Goal: Information Seeking & Learning: Learn about a topic

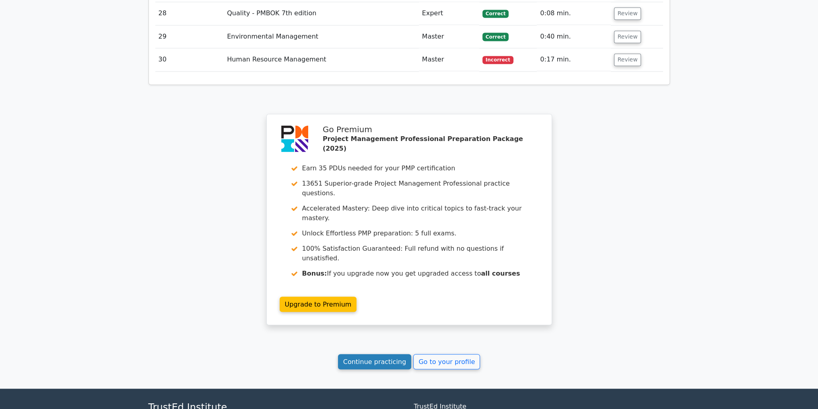
click at [381, 354] on link "Continue practicing" at bounding box center [375, 361] width 74 height 15
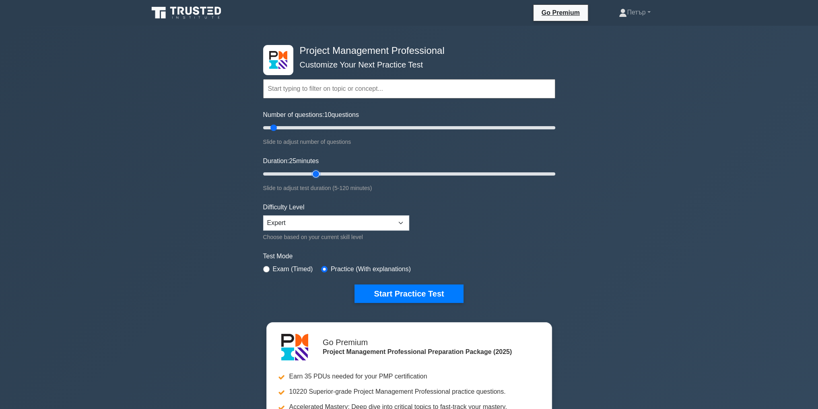
click at [320, 172] on input "Duration: 25 minutes" at bounding box center [409, 174] width 292 height 10
click at [326, 173] on input "Duration: 30 minutes" at bounding box center [409, 174] width 292 height 10
type input "35"
click at [340, 173] on input "Duration: 35 minutes" at bounding box center [409, 174] width 292 height 10
click at [323, 127] on input "Number of questions: 10 questions" at bounding box center [409, 128] width 292 height 10
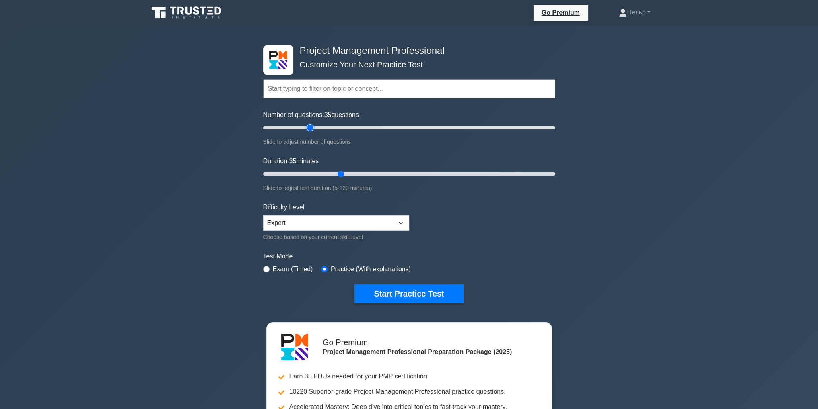
click at [308, 126] on input "Number of questions: 35 questions" at bounding box center [409, 128] width 292 height 10
type input "30"
click at [302, 126] on input "Number of questions: 30 questions" at bounding box center [409, 128] width 292 height 10
click at [444, 293] on button "Start Practice Test" at bounding box center [408, 294] width 109 height 19
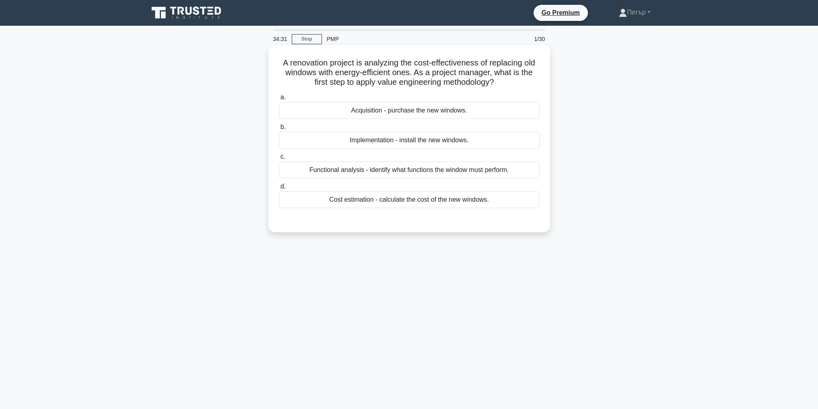
click at [521, 171] on div "Functional analysis - identify what functions the window must perform." at bounding box center [409, 170] width 261 height 17
click at [279, 160] on input "c. Functional analysis - identify what functions the window must perform." at bounding box center [279, 156] width 0 height 5
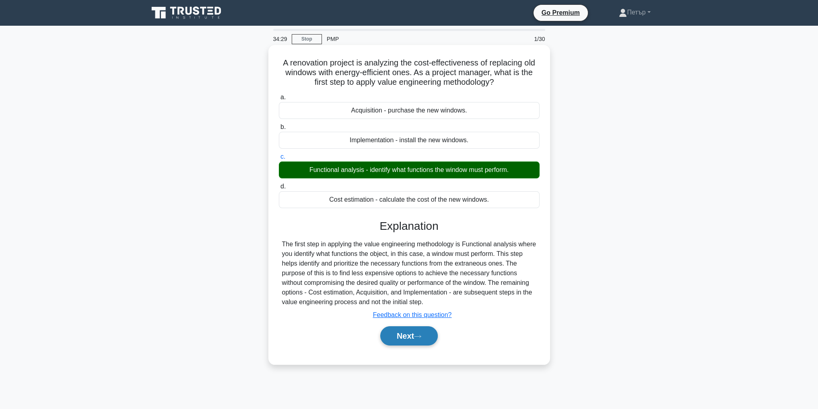
click at [426, 333] on button "Next" at bounding box center [409, 336] width 58 height 19
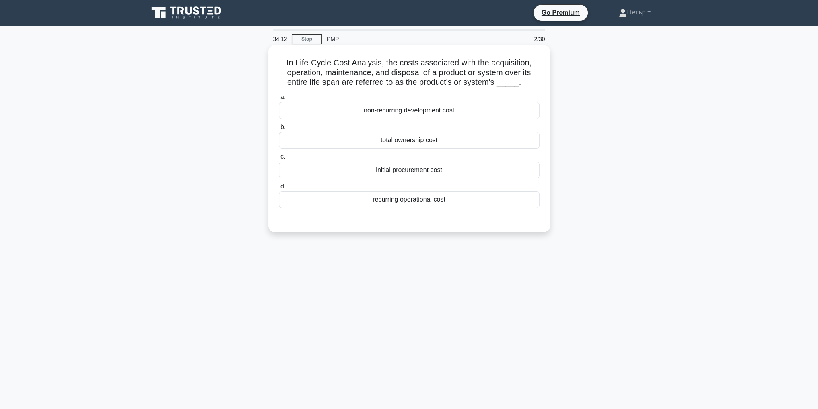
click at [453, 143] on div "total ownership cost" at bounding box center [409, 140] width 261 height 17
click at [279, 130] on input "b. total ownership cost" at bounding box center [279, 127] width 0 height 5
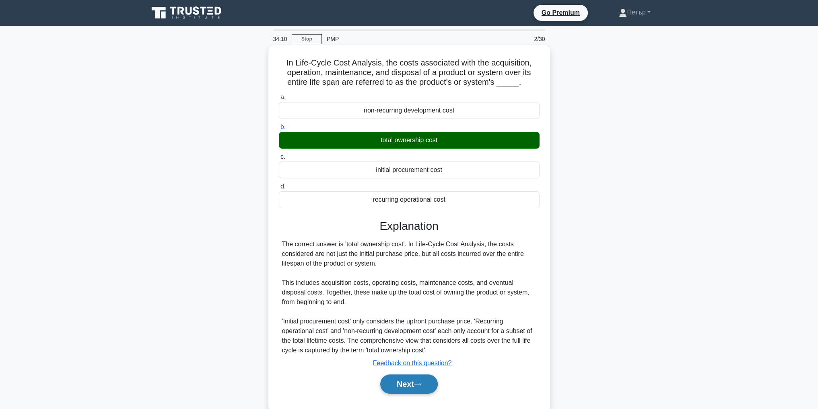
click at [410, 381] on button "Next" at bounding box center [409, 384] width 58 height 19
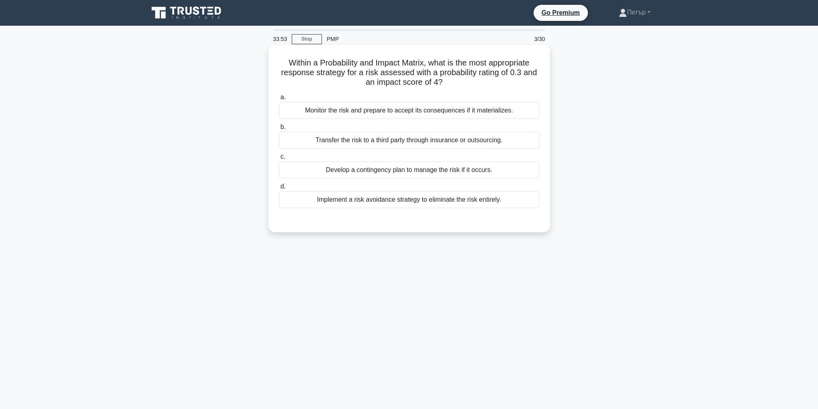
click at [519, 170] on div "Develop a contingency plan to manage the risk if it occurs." at bounding box center [409, 170] width 261 height 17
click at [279, 160] on input "c. Develop a contingency plan to manage the risk if it occurs." at bounding box center [279, 156] width 0 height 5
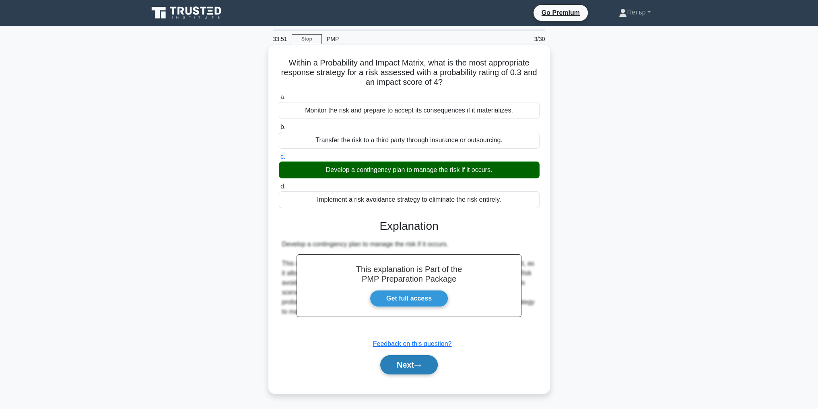
click at [402, 364] on button "Next" at bounding box center [409, 365] width 58 height 19
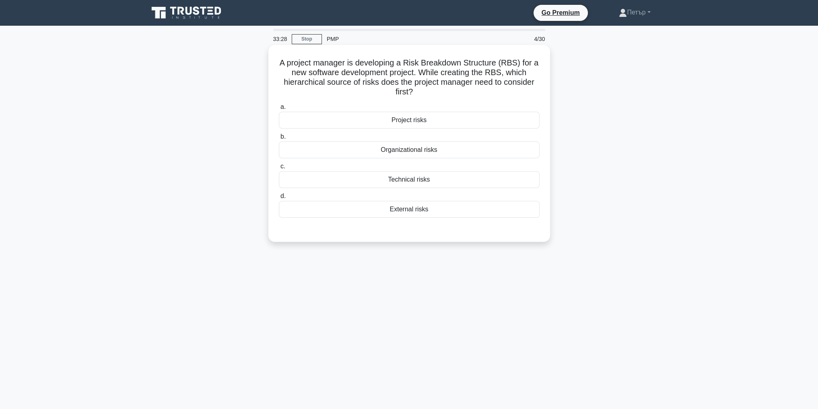
click at [455, 122] on div "Project risks" at bounding box center [409, 120] width 261 height 17
click at [279, 110] on input "a. Project risks" at bounding box center [279, 107] width 0 height 5
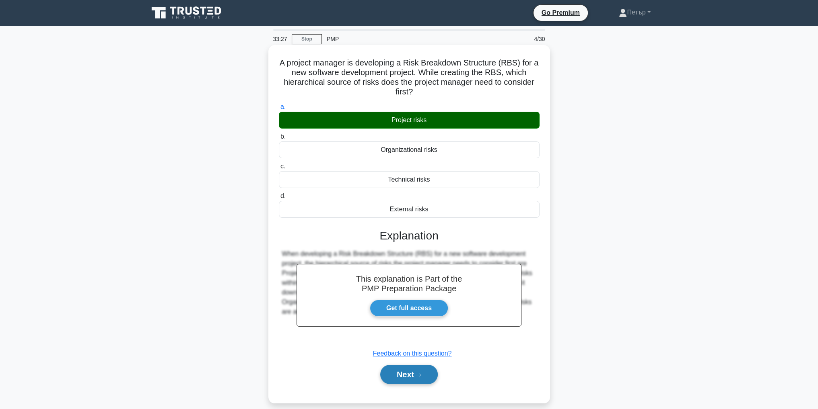
click at [421, 374] on icon at bounding box center [417, 375] width 7 height 4
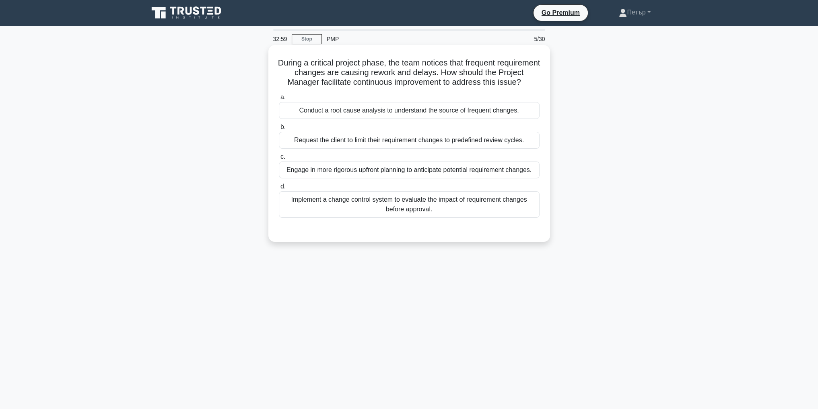
click at [520, 117] on div "Conduct a root cause analysis to understand the source of frequent changes." at bounding box center [409, 110] width 261 height 17
click at [279, 100] on input "a. Conduct a root cause analysis to understand the source of frequent changes." at bounding box center [279, 97] width 0 height 5
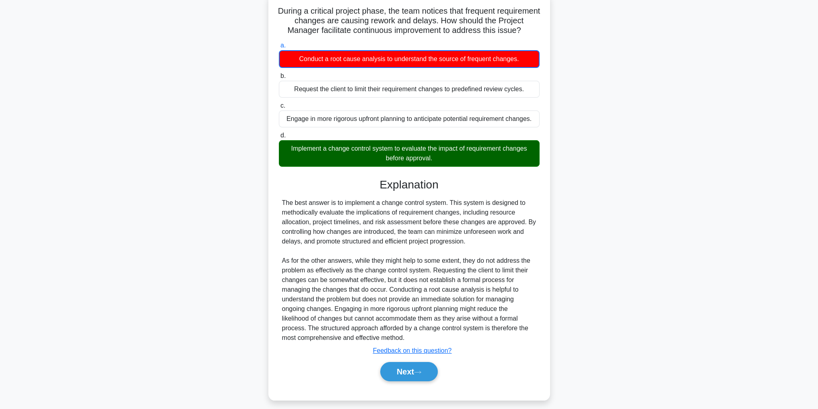
scroll to position [68, 0]
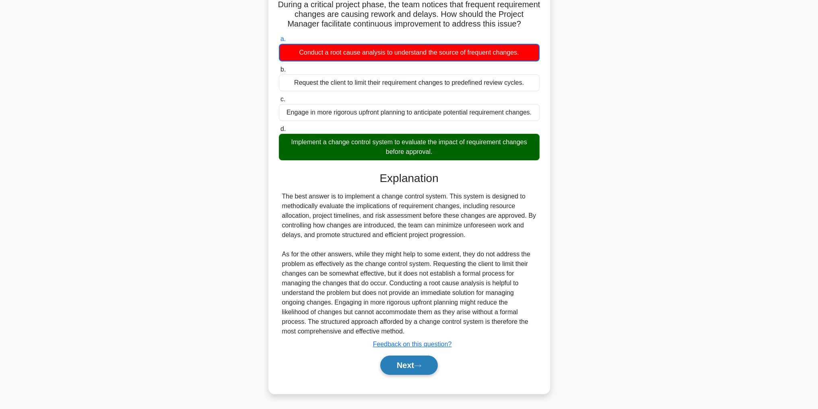
click at [421, 369] on button "Next" at bounding box center [409, 365] width 58 height 19
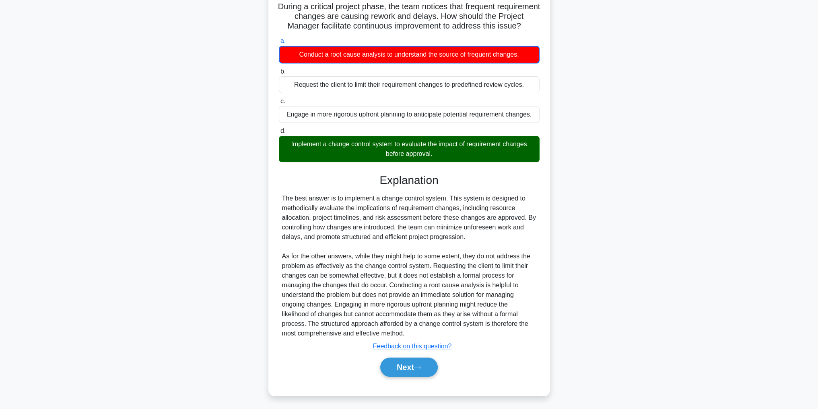
scroll to position [25, 0]
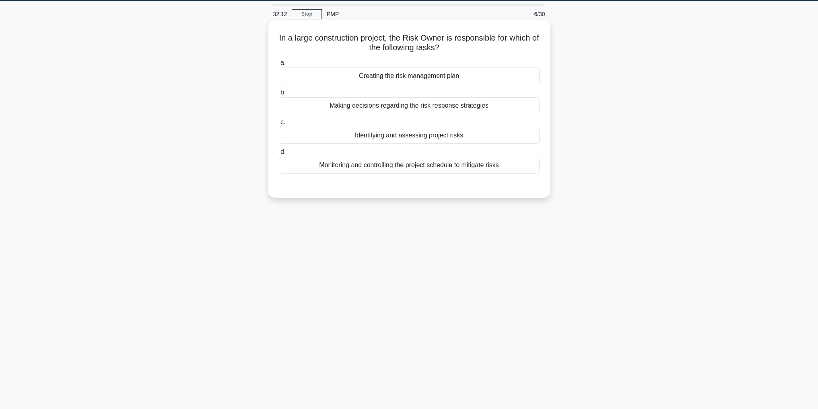
click at [511, 76] on div "Creating the risk management plan" at bounding box center [409, 76] width 261 height 17
click at [279, 66] on input "a. Creating the risk management plan" at bounding box center [279, 62] width 0 height 5
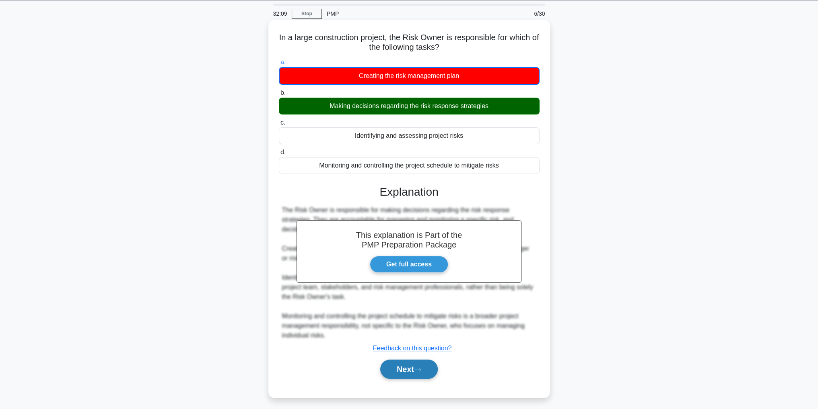
click at [399, 372] on button "Next" at bounding box center [409, 369] width 58 height 19
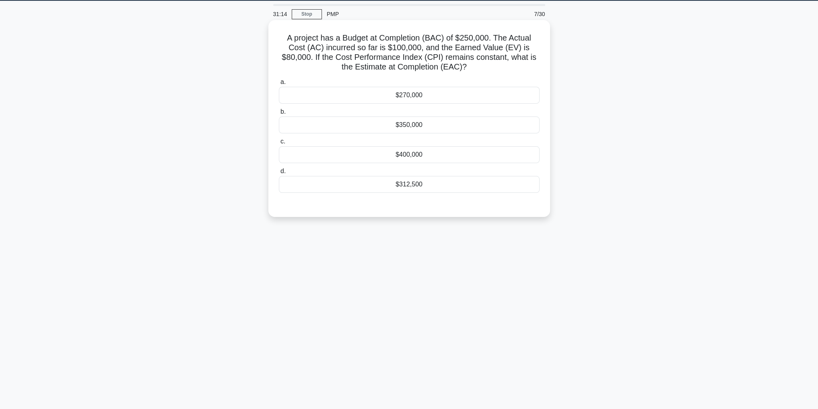
click at [450, 186] on div "$312,500" at bounding box center [409, 184] width 261 height 17
click at [279, 174] on input "d. $312,500" at bounding box center [279, 171] width 0 height 5
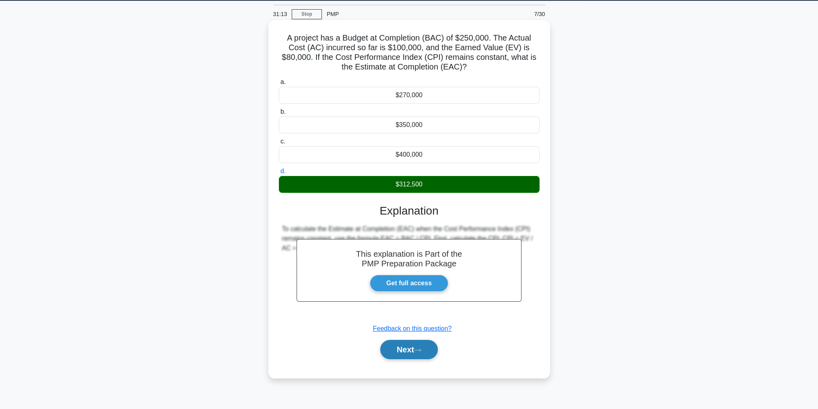
click at [395, 344] on button "Next" at bounding box center [409, 349] width 58 height 19
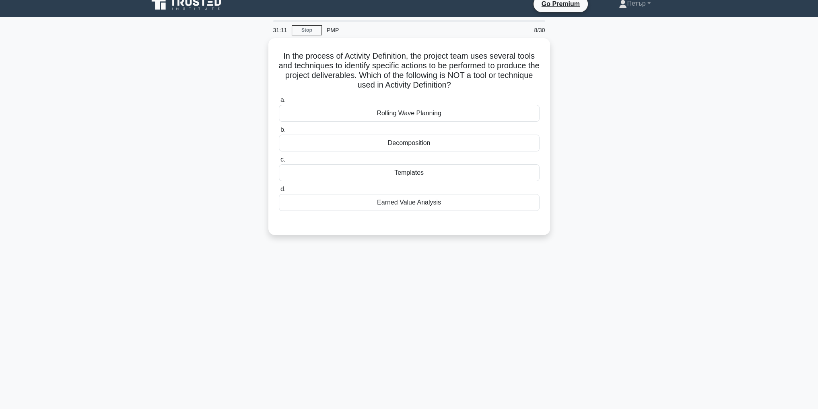
scroll to position [0, 0]
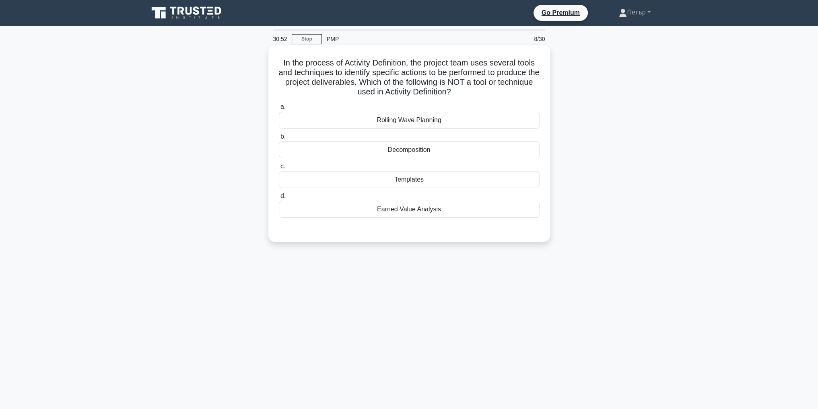
click at [500, 211] on div "Earned Value Analysis" at bounding box center [409, 209] width 261 height 17
click at [279, 199] on input "d. Earned Value Analysis" at bounding box center [279, 196] width 0 height 5
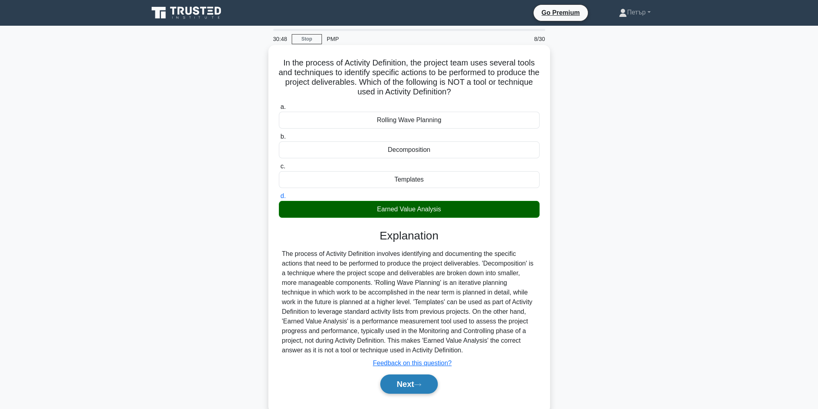
click at [418, 388] on button "Next" at bounding box center [409, 384] width 58 height 19
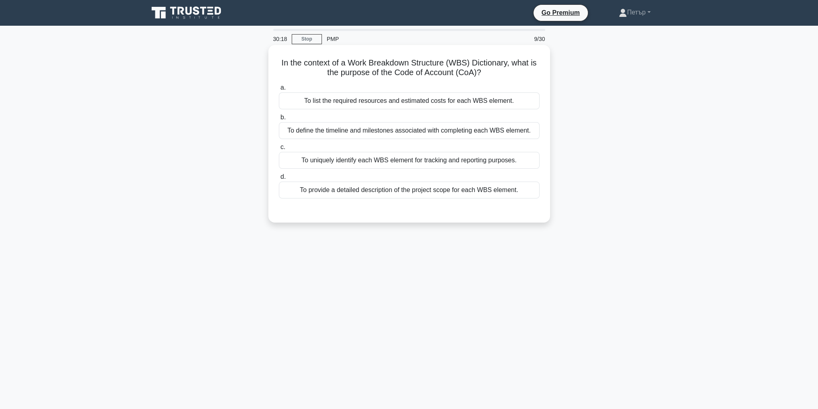
click at [532, 100] on div "To list the required resources and estimated costs for each WBS element." at bounding box center [409, 101] width 261 height 17
click at [279, 90] on input "a. To list the required resources and estimated costs for each WBS element." at bounding box center [279, 87] width 0 height 5
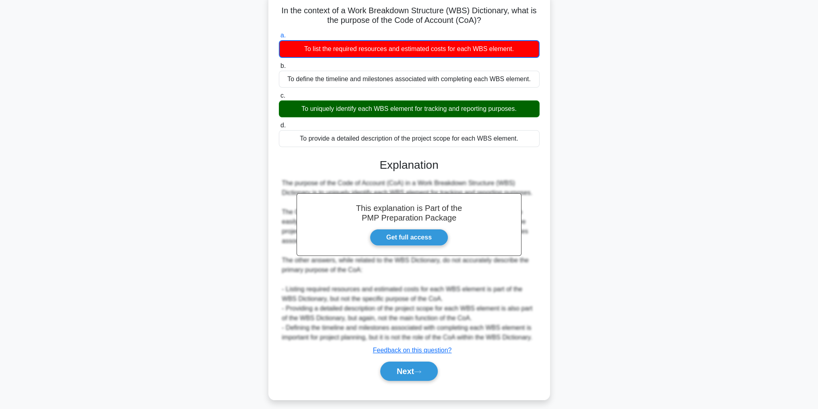
scroll to position [68, 0]
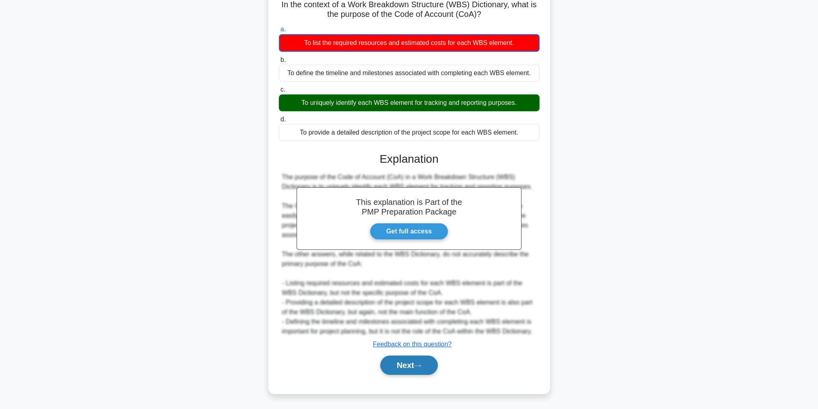
click at [405, 364] on button "Next" at bounding box center [409, 365] width 58 height 19
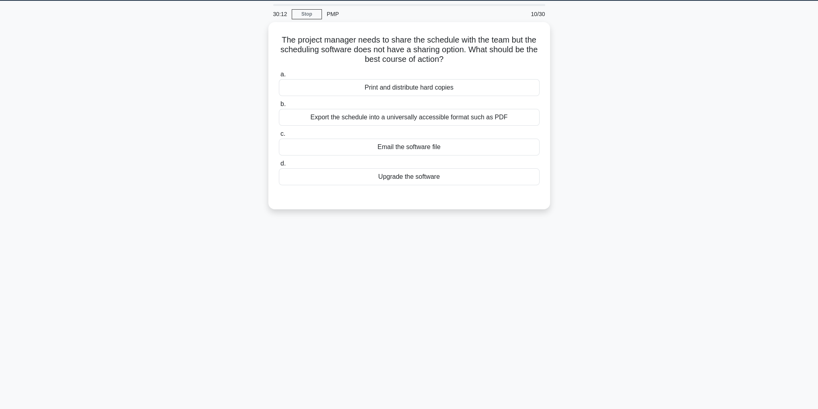
scroll to position [25, 0]
click at [517, 111] on div "Export the schedule into a universally accessible format such as PDF" at bounding box center [409, 115] width 261 height 17
click at [279, 105] on input "b. Export the schedule into a universally accessible format such as PDF" at bounding box center [279, 102] width 0 height 5
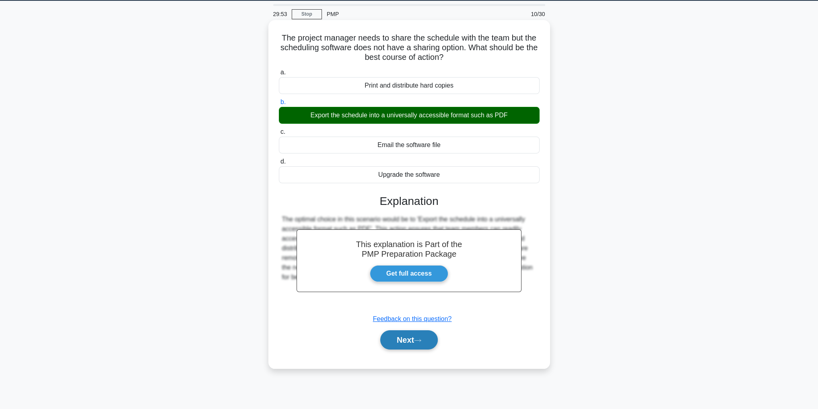
click at [425, 335] on button "Next" at bounding box center [409, 340] width 58 height 19
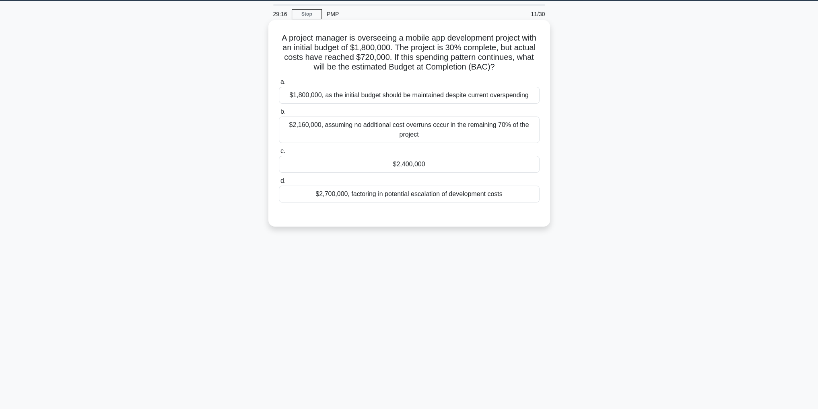
click at [502, 158] on div "$2,400,000" at bounding box center [409, 164] width 261 height 17
click at [279, 154] on input "c. $2,400,000" at bounding box center [279, 151] width 0 height 5
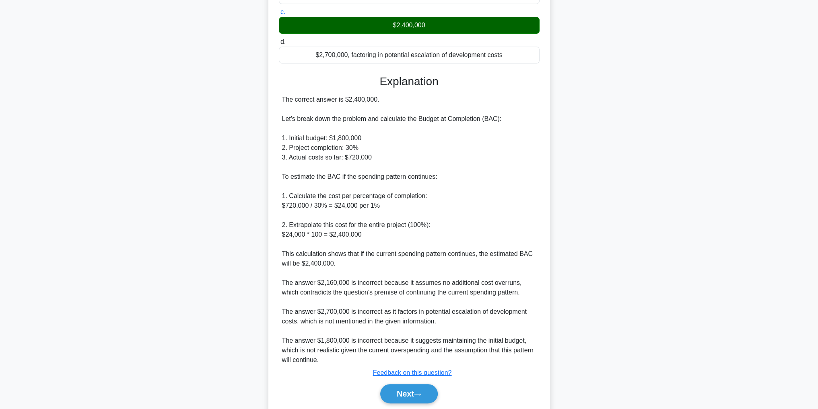
scroll to position [192, 0]
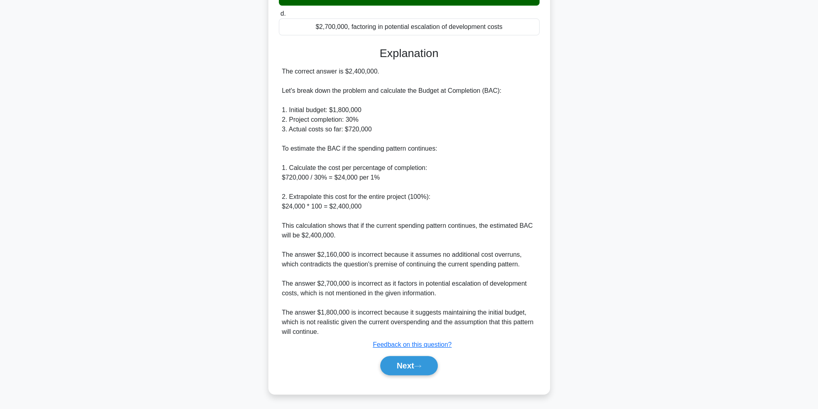
click at [410, 353] on div "Next" at bounding box center [409, 366] width 261 height 26
click at [407, 366] on button "Next" at bounding box center [409, 365] width 58 height 19
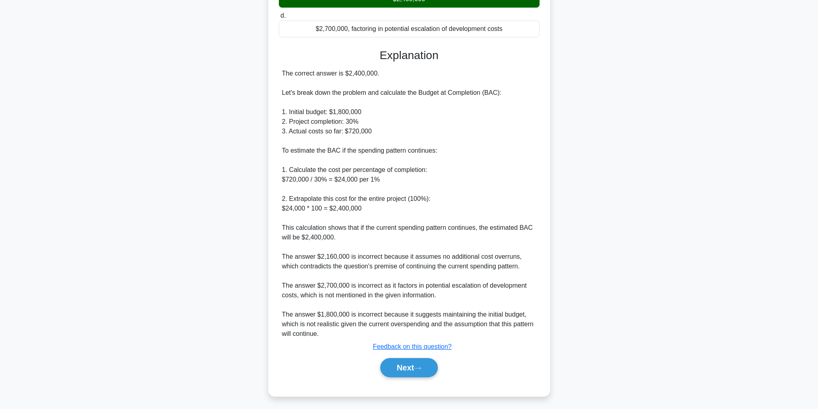
scroll to position [25, 0]
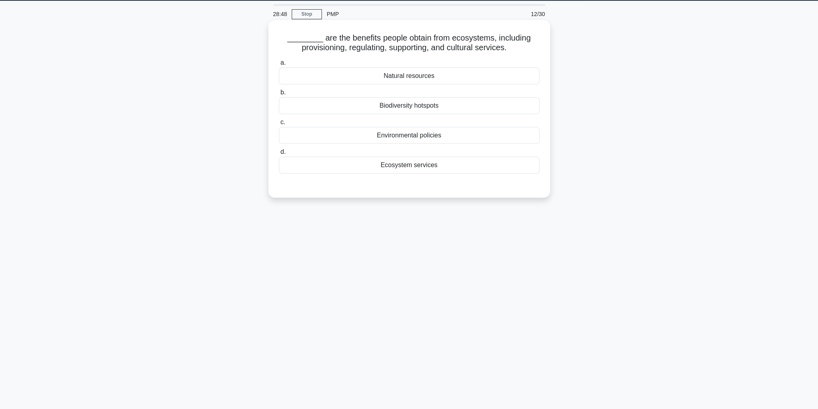
click at [458, 163] on div "Ecosystem services" at bounding box center [409, 165] width 261 height 17
click at [279, 155] on input "d. Ecosystem services" at bounding box center [279, 152] width 0 height 5
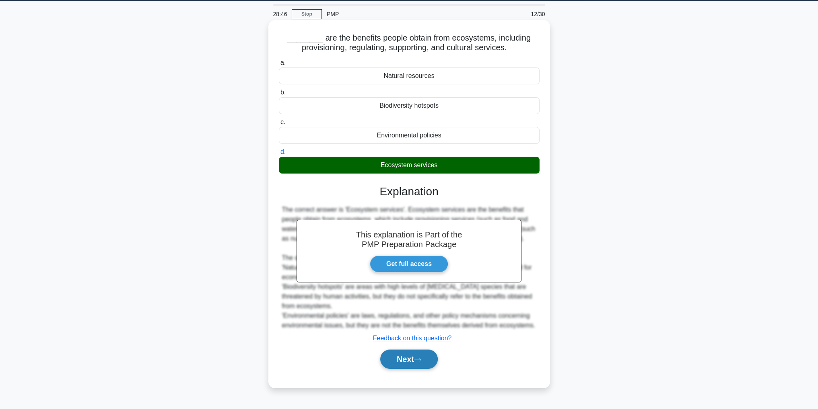
click at [420, 354] on button "Next" at bounding box center [409, 359] width 58 height 19
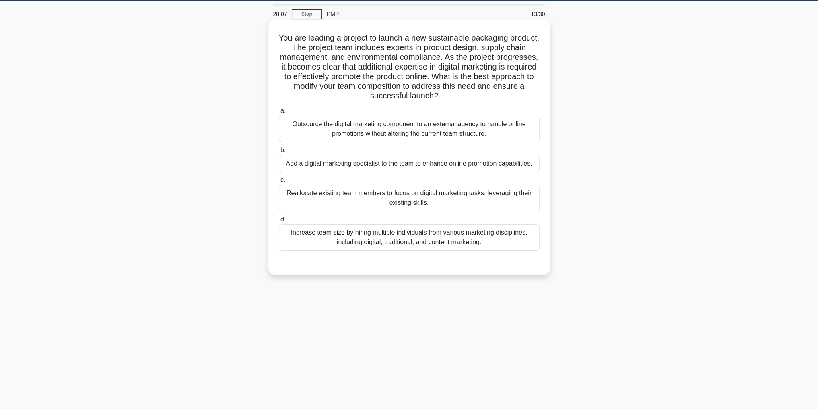
click at [484, 169] on div "Add a digital marketing specialist to the team to enhance online promotion capa…" at bounding box center [409, 163] width 261 height 17
click at [279, 153] on input "b. Add a digital marketing specialist to the team to enhance online promotion c…" at bounding box center [279, 150] width 0 height 5
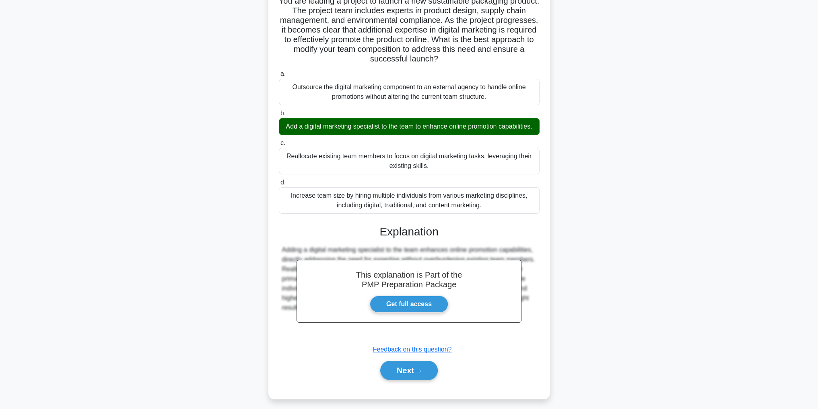
scroll to position [76, 0]
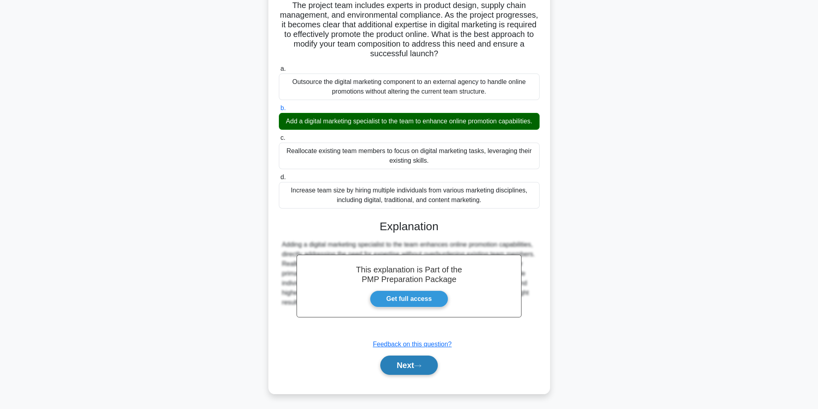
click at [399, 367] on button "Next" at bounding box center [409, 365] width 58 height 19
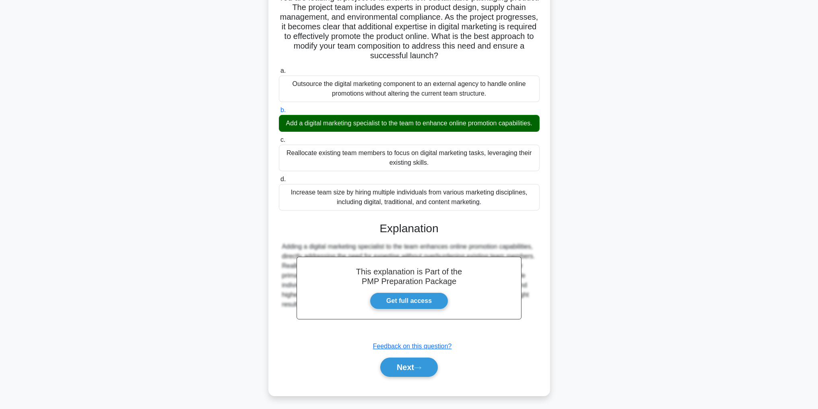
scroll to position [25, 0]
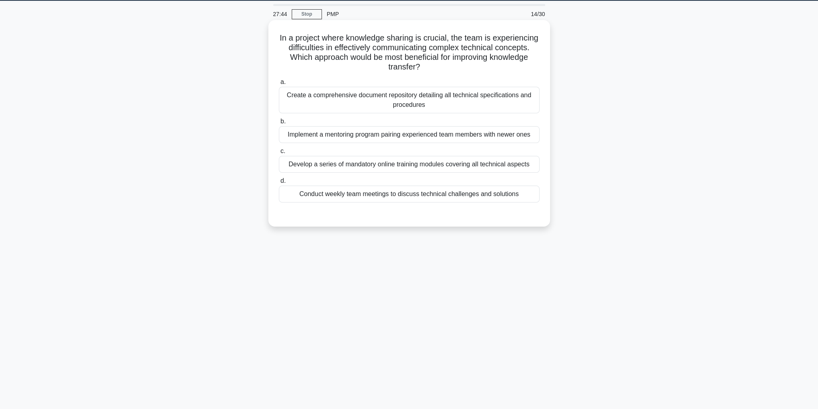
click at [514, 109] on div "Create a comprehensive document repository detailing all technical specificatio…" at bounding box center [409, 100] width 261 height 27
click at [279, 85] on input "a. Create a comprehensive document repository detailing all technical specifica…" at bounding box center [279, 82] width 0 height 5
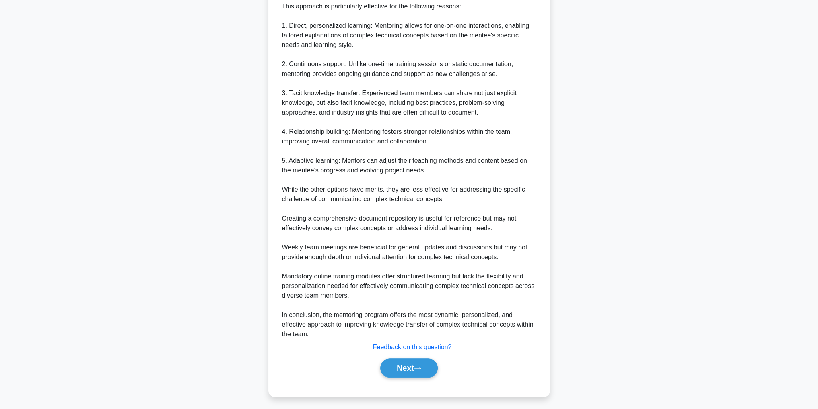
scroll to position [280, 0]
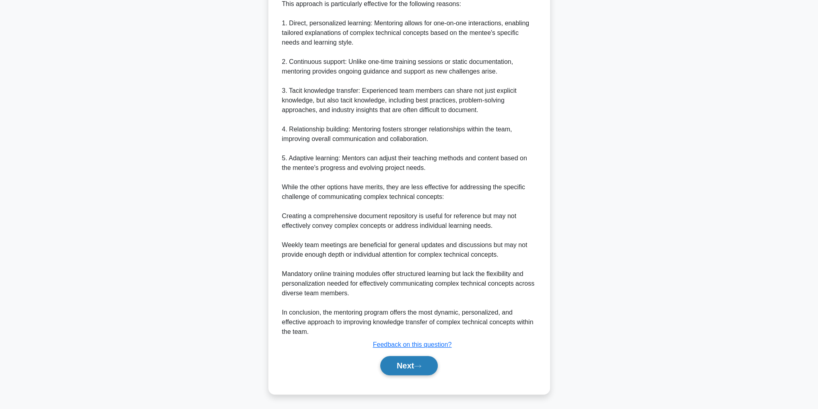
click at [416, 356] on button "Next" at bounding box center [409, 365] width 58 height 19
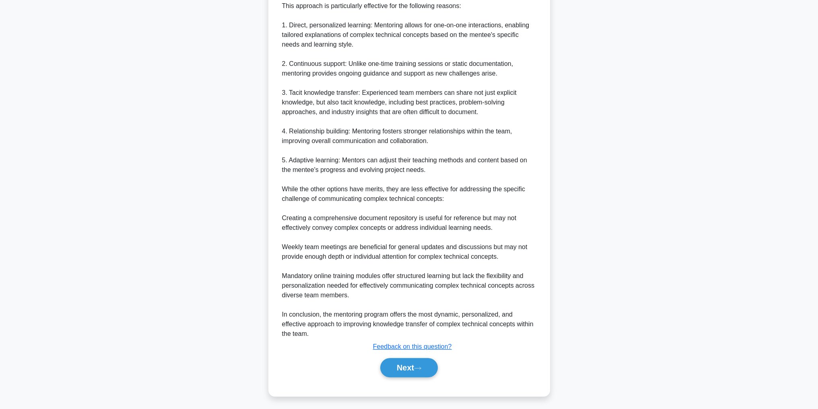
scroll to position [25, 0]
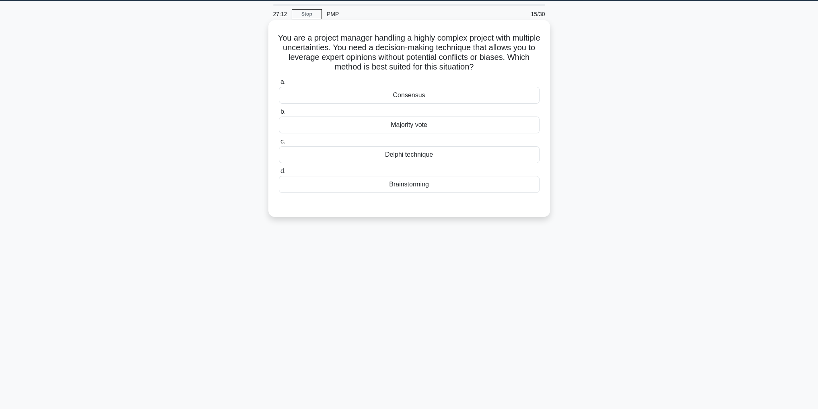
click at [462, 156] on div "Delphi technique" at bounding box center [409, 154] width 261 height 17
click at [279, 144] on input "c. Delphi technique" at bounding box center [279, 141] width 0 height 5
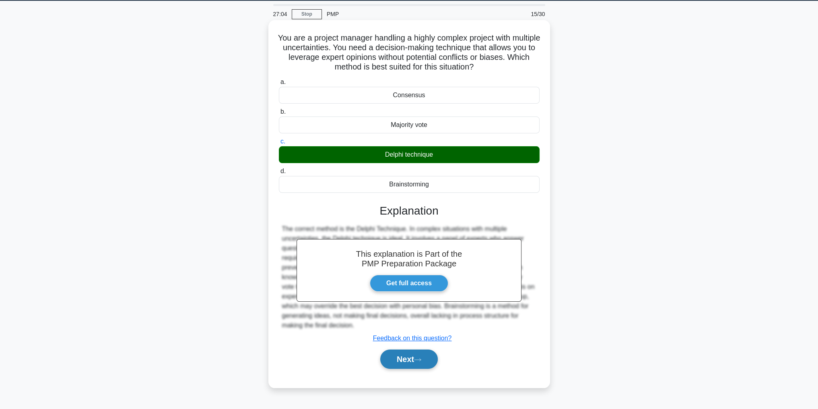
click at [404, 360] on button "Next" at bounding box center [409, 359] width 58 height 19
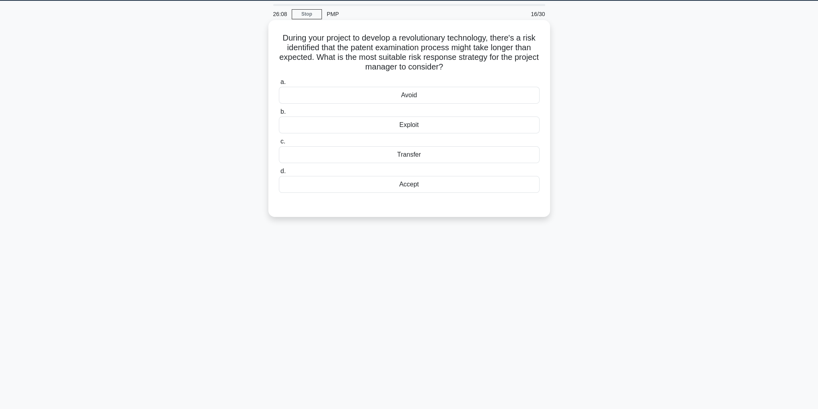
click at [495, 93] on div "Avoid" at bounding box center [409, 95] width 261 height 17
click at [279, 85] on input "a. Avoid" at bounding box center [279, 82] width 0 height 5
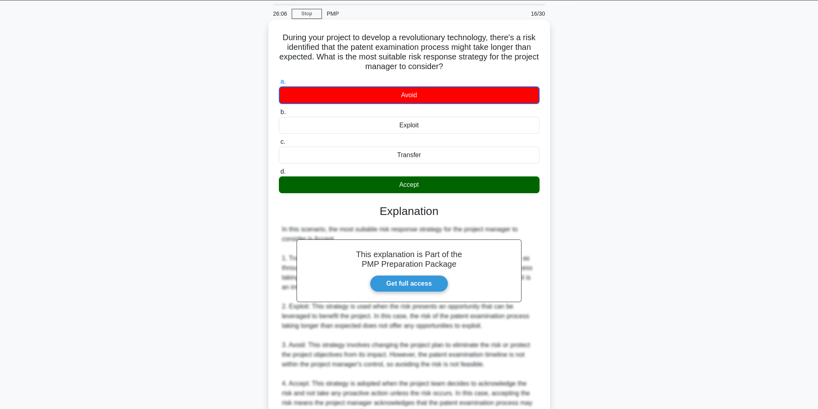
scroll to position [145, 0]
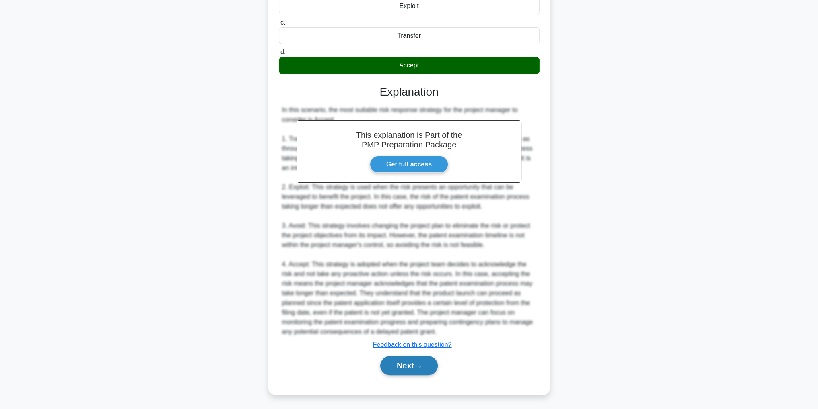
click at [407, 364] on button "Next" at bounding box center [409, 365] width 58 height 19
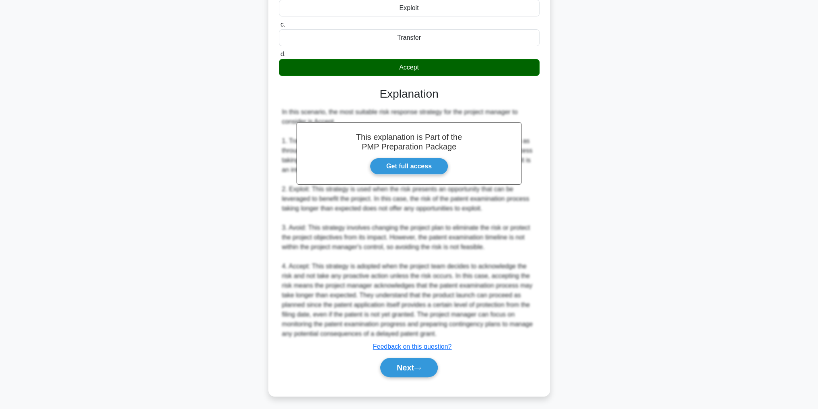
scroll to position [25, 0]
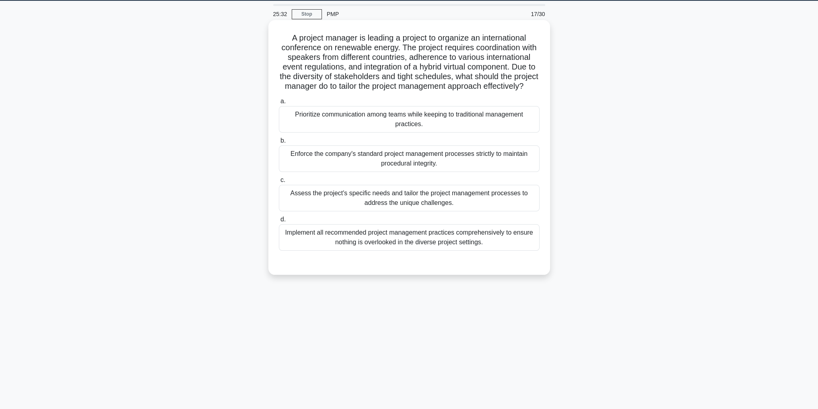
click at [476, 212] on div "Assess the project's specific needs and tailor the project management processes…" at bounding box center [409, 198] width 261 height 27
click at [279, 183] on input "c. Assess the project's specific needs and tailor the project management proces…" at bounding box center [279, 180] width 0 height 5
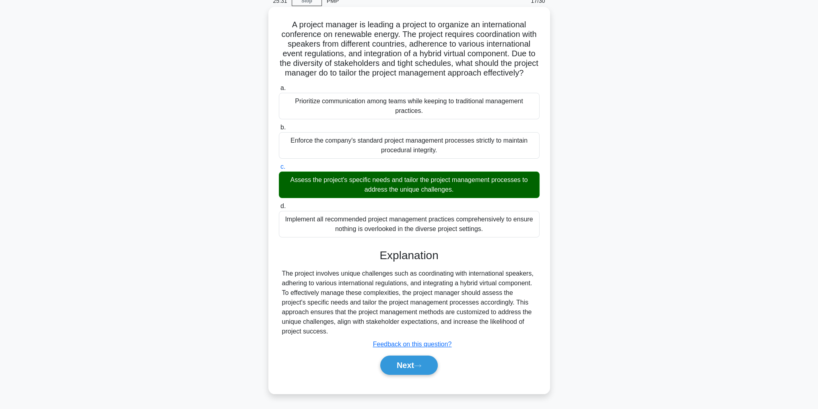
scroll to position [47, 0]
click at [401, 361] on button "Next" at bounding box center [409, 365] width 58 height 19
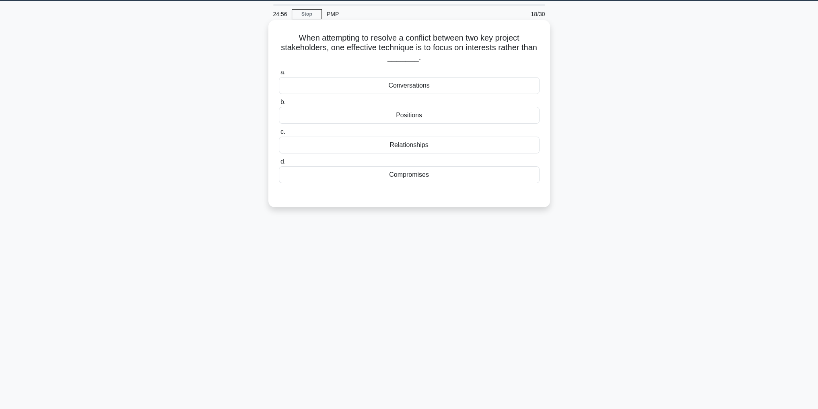
click at [412, 176] on div "Compromises" at bounding box center [409, 175] width 261 height 17
click at [279, 164] on input "d. Compromises" at bounding box center [279, 161] width 0 height 5
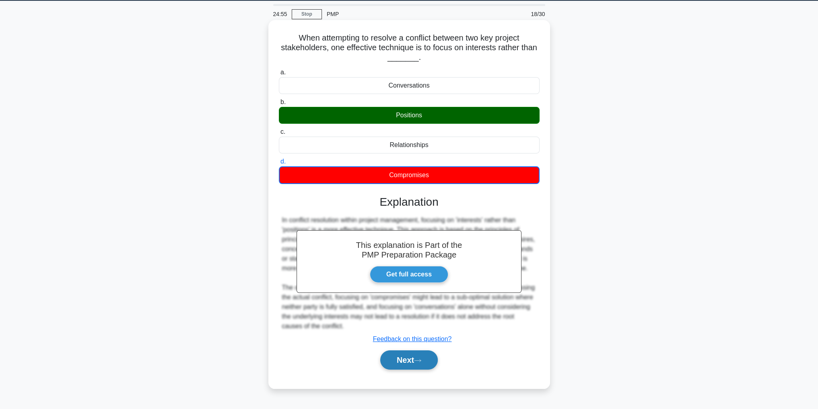
click at [413, 364] on button "Next" at bounding box center [409, 360] width 58 height 19
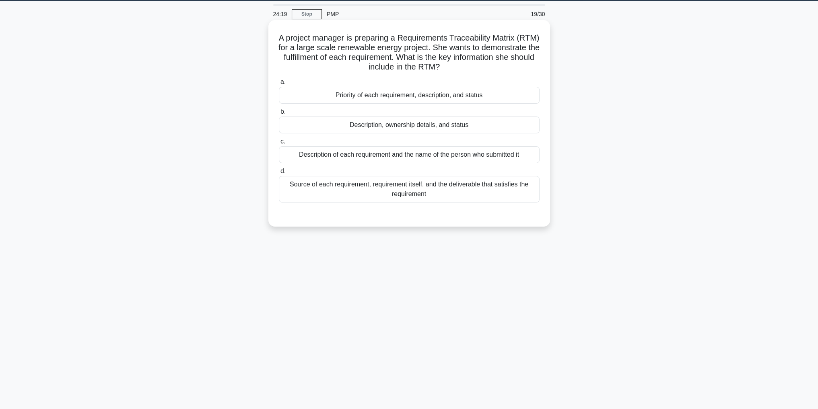
click at [502, 189] on div "Source of each requirement, requirement itself, and the deliverable that satisf…" at bounding box center [409, 189] width 261 height 27
click at [279, 174] on input "d. Source of each requirement, requirement itself, and the deliverable that sat…" at bounding box center [279, 171] width 0 height 5
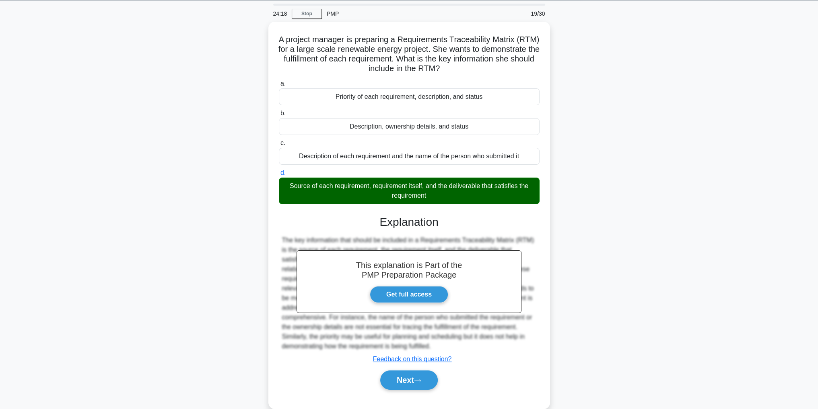
scroll to position [38, 0]
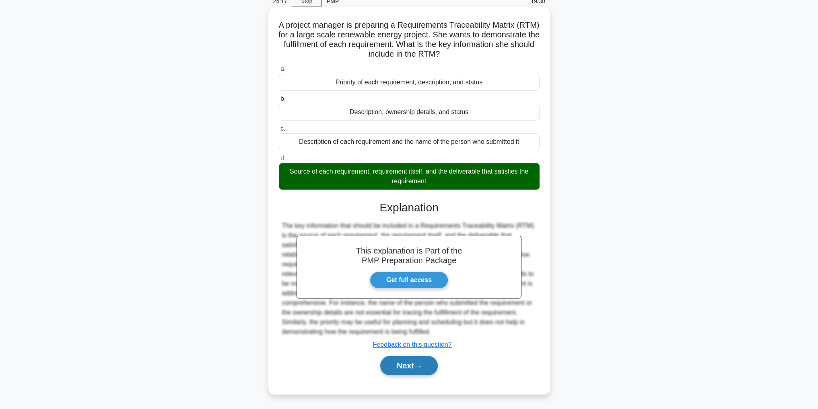
click at [422, 369] on button "Next" at bounding box center [409, 365] width 58 height 19
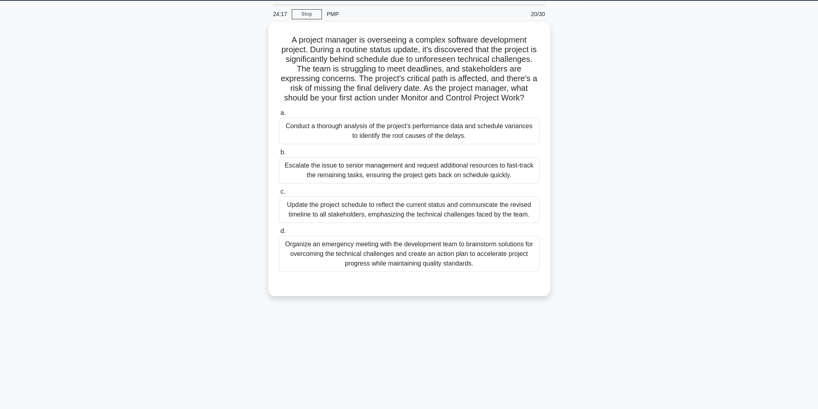
scroll to position [25, 0]
click at [503, 135] on div "Conduct a thorough analysis of the project's performance data and schedule vari…" at bounding box center [409, 129] width 261 height 27
click at [279, 114] on input "a. Conduct a thorough analysis of the project's performance data and schedule v…" at bounding box center [279, 111] width 0 height 5
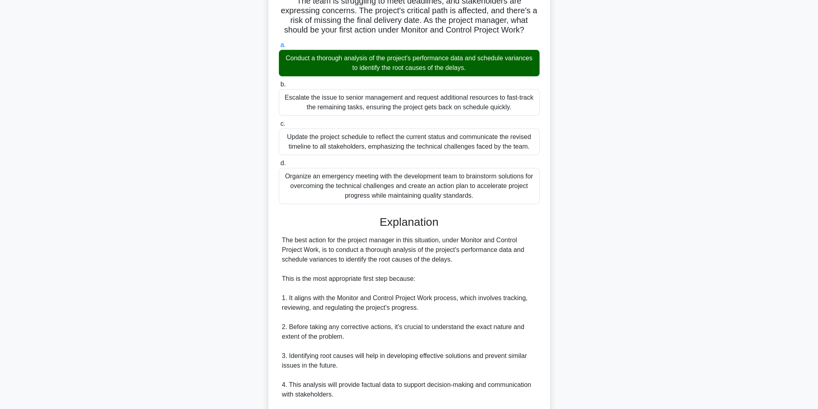
scroll to position [308, 0]
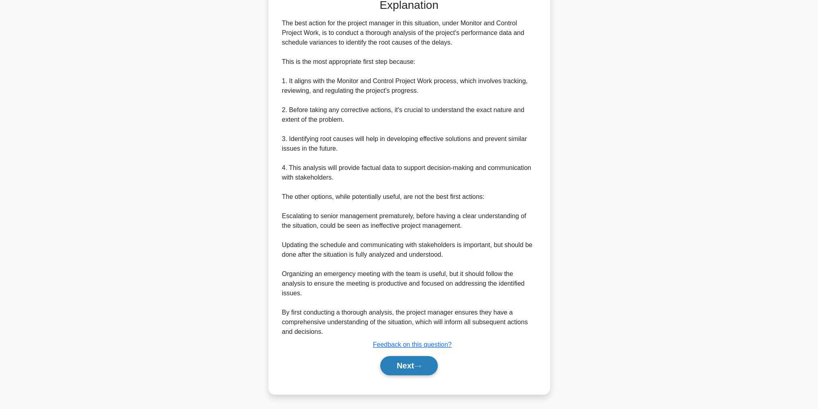
click at [421, 364] on icon at bounding box center [417, 366] width 7 height 4
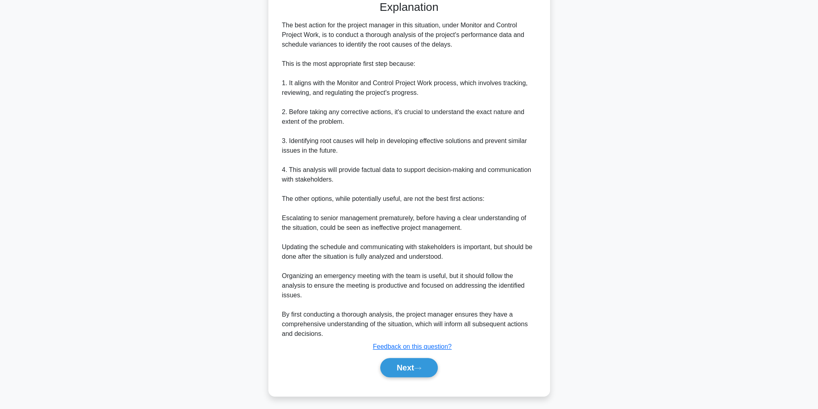
scroll to position [25, 0]
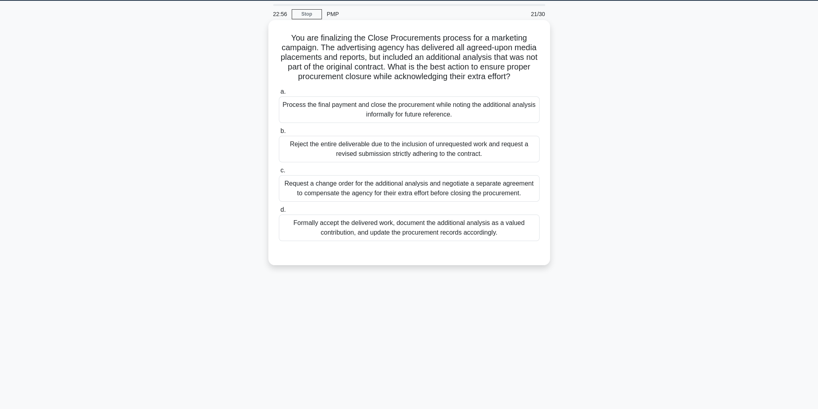
click at [489, 188] on div "Request a change order for the additional analysis and negotiate a separate agr…" at bounding box center [409, 188] width 261 height 27
click at [279, 173] on input "c. Request a change order for the additional analysis and negotiate a separate …" at bounding box center [279, 170] width 0 height 5
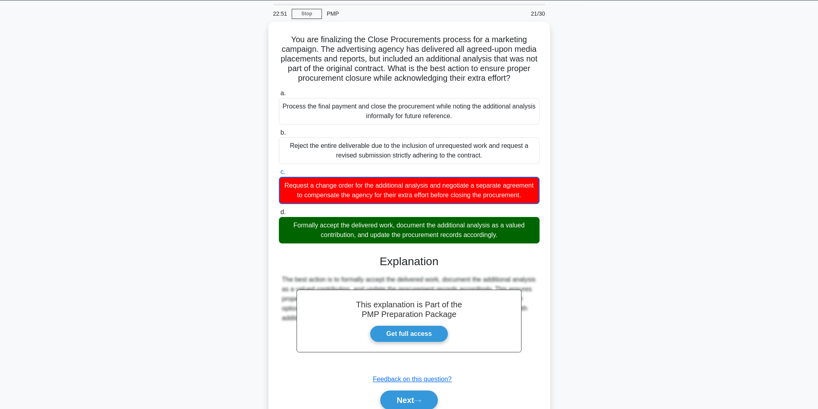
scroll to position [68, 0]
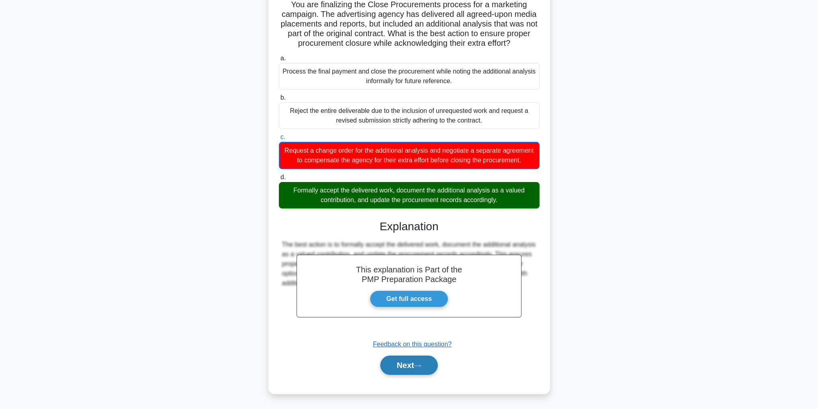
click at [411, 367] on button "Next" at bounding box center [409, 365] width 58 height 19
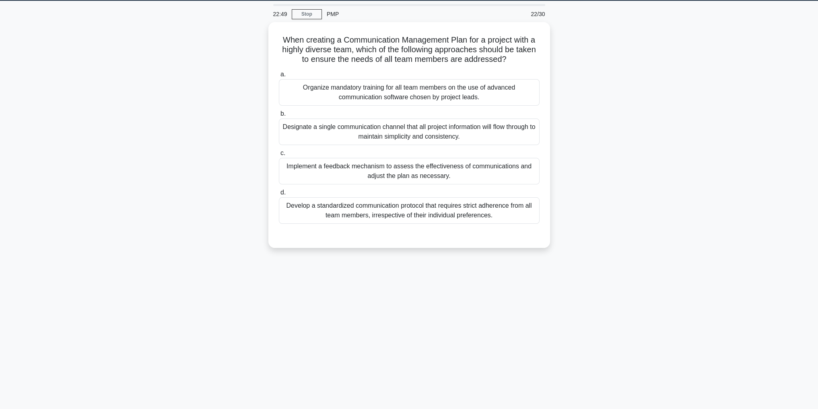
scroll to position [25, 0]
click at [475, 168] on div "Implement a feedback mechanism to assess the effectiveness of communications an…" at bounding box center [409, 169] width 261 height 27
click at [279, 154] on input "c. Implement a feedback mechanism to assess the effectiveness of communications…" at bounding box center [279, 151] width 0 height 5
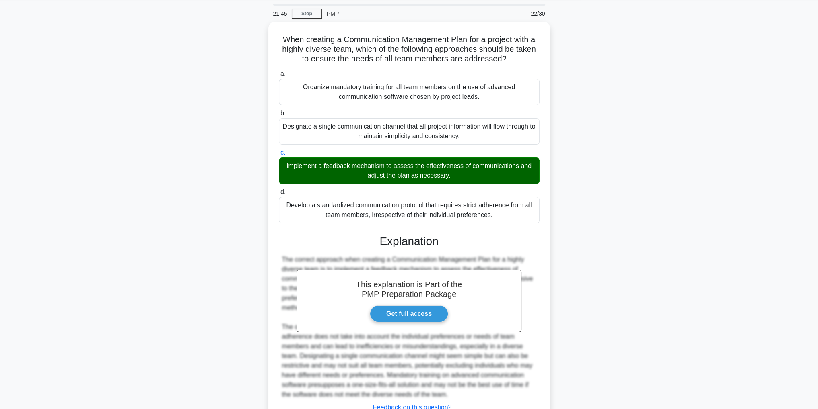
scroll to position [86, 0]
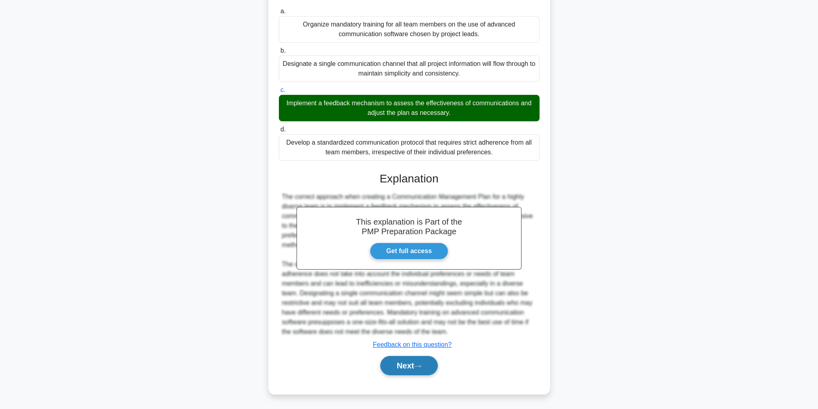
click at [418, 364] on icon at bounding box center [417, 366] width 7 height 4
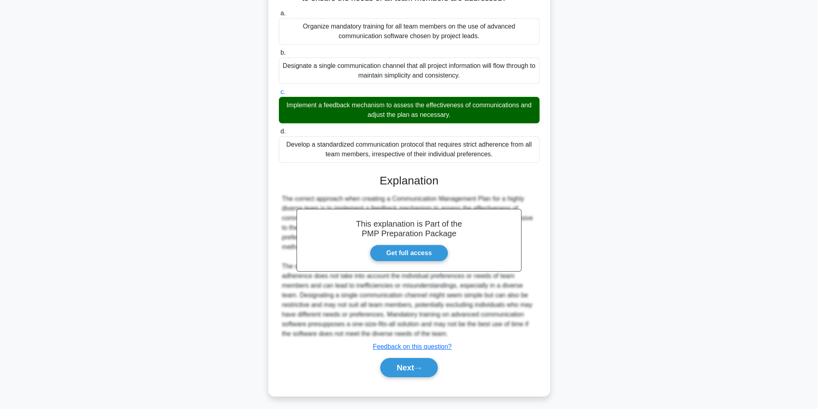
scroll to position [25, 0]
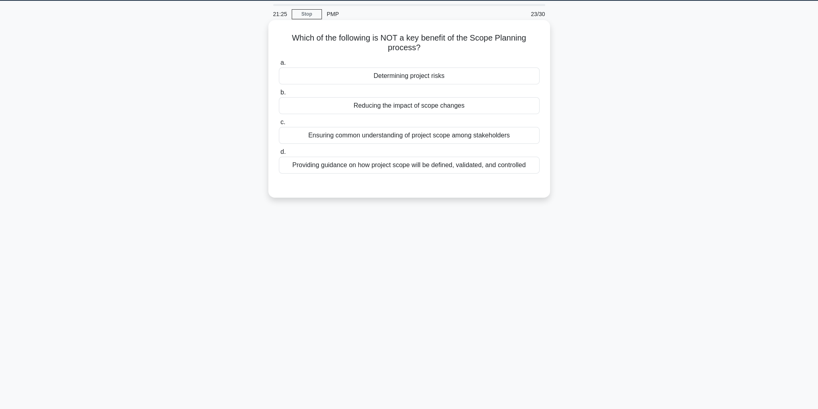
click at [484, 72] on div "Determining project risks" at bounding box center [409, 76] width 261 height 17
click at [279, 66] on input "a. Determining project risks" at bounding box center [279, 62] width 0 height 5
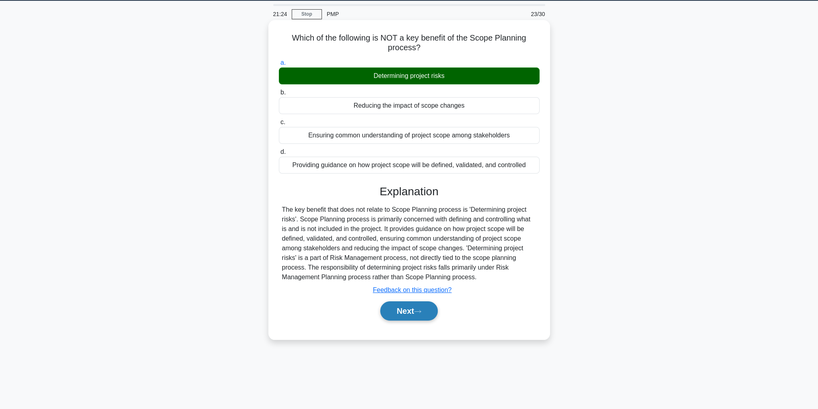
click at [406, 311] on button "Next" at bounding box center [409, 311] width 58 height 19
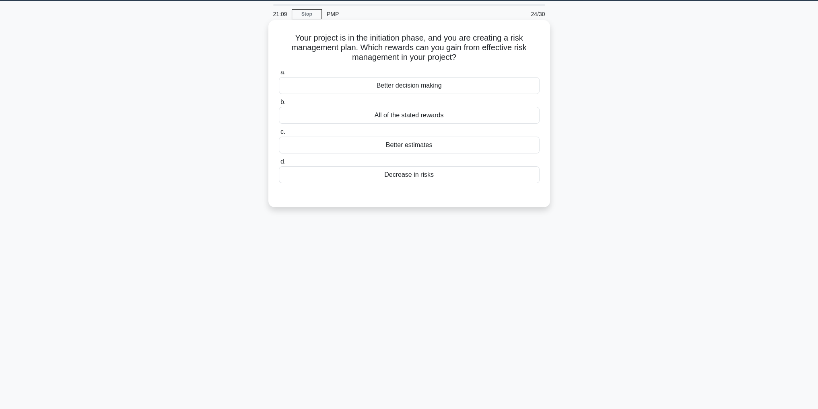
click at [518, 113] on div "All of the stated rewards" at bounding box center [409, 115] width 261 height 17
click at [279, 105] on input "b. All of the stated rewards" at bounding box center [279, 102] width 0 height 5
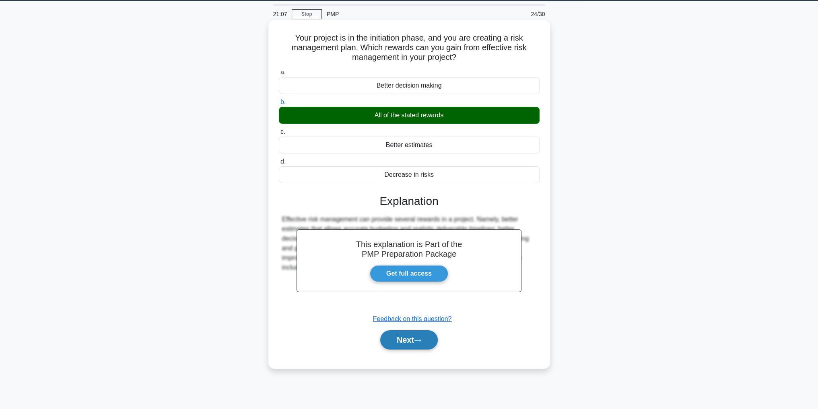
click at [407, 337] on button "Next" at bounding box center [409, 340] width 58 height 19
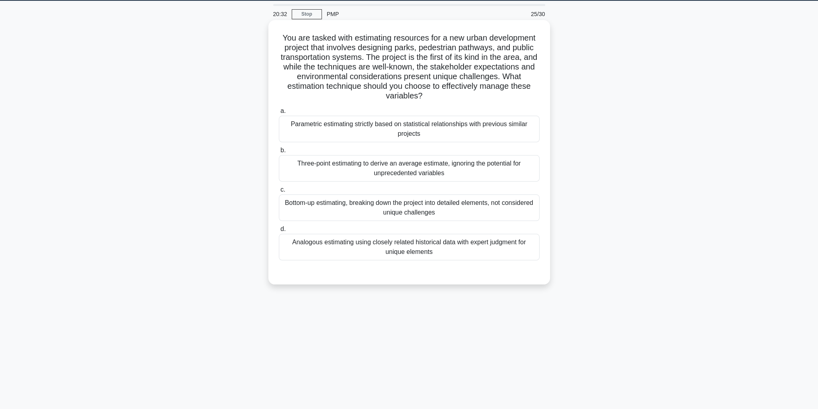
click at [473, 249] on div "Analogous estimating using closely related historical data with expert judgment…" at bounding box center [409, 247] width 261 height 27
click at [279, 232] on input "d. Analogous estimating using closely related historical data with expert judgm…" at bounding box center [279, 229] width 0 height 5
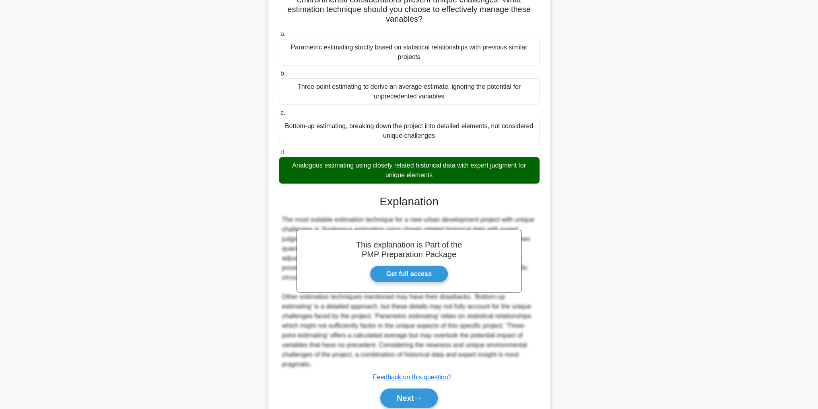
scroll to position [134, 0]
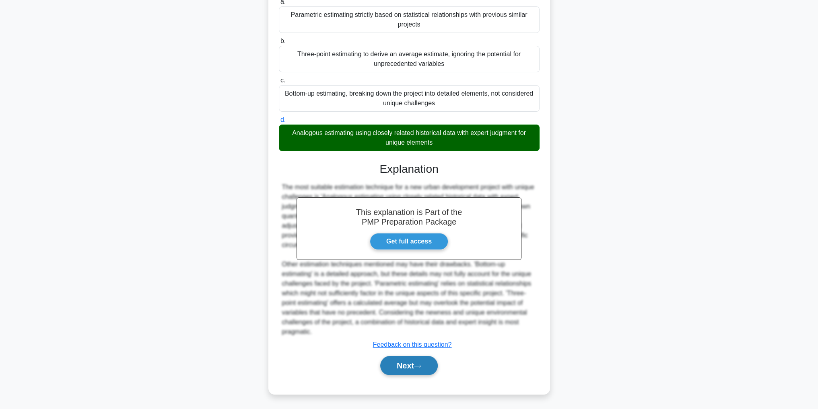
click at [421, 365] on icon at bounding box center [417, 366] width 7 height 4
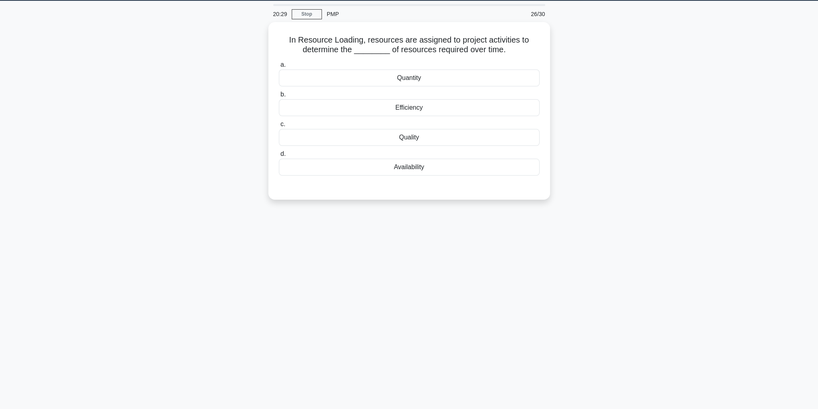
scroll to position [25, 0]
click at [457, 76] on div "Quantity" at bounding box center [409, 76] width 261 height 17
click at [279, 66] on input "a. Quantity" at bounding box center [279, 62] width 0 height 5
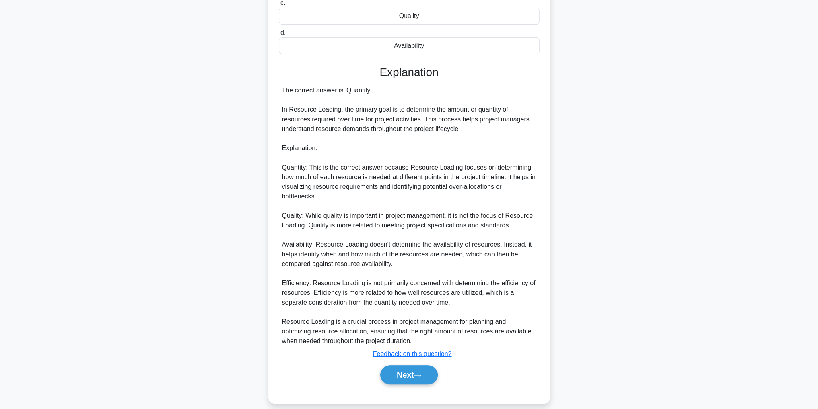
scroll to position [154, 0]
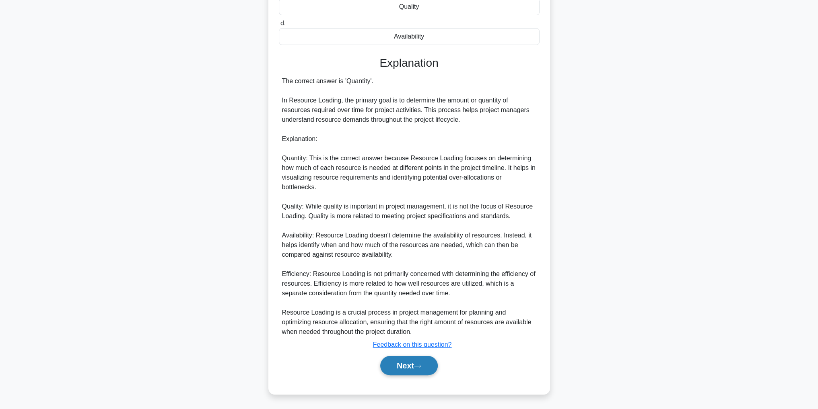
click at [421, 366] on icon at bounding box center [417, 366] width 7 height 4
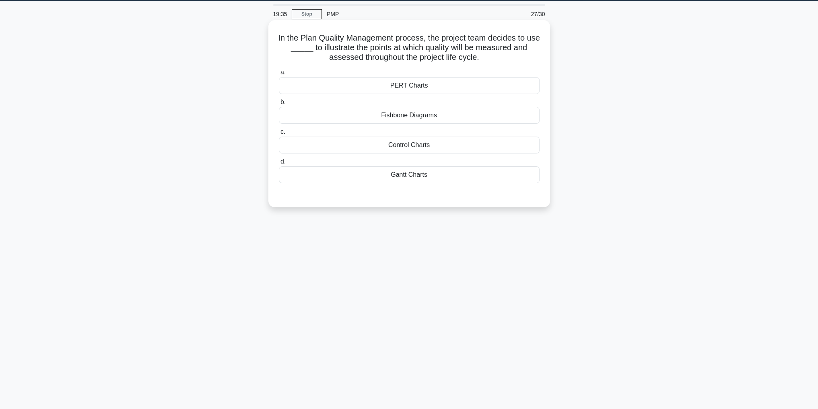
click at [487, 82] on div "PERT Charts" at bounding box center [409, 85] width 261 height 17
click at [279, 75] on input "a. PERT Charts" at bounding box center [279, 72] width 0 height 5
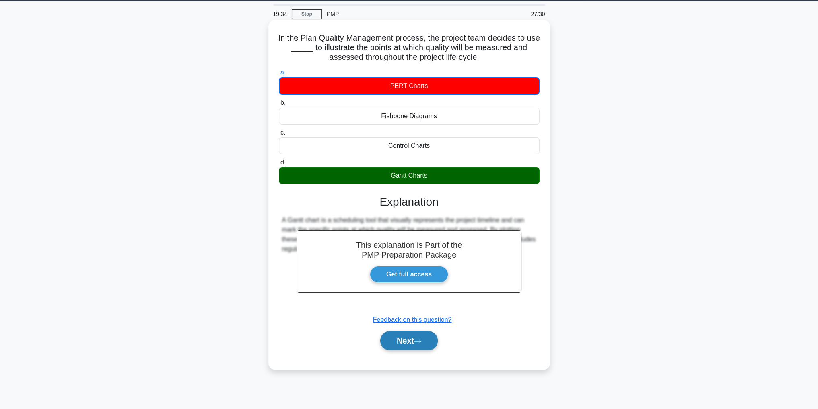
click at [418, 345] on button "Next" at bounding box center [409, 340] width 58 height 19
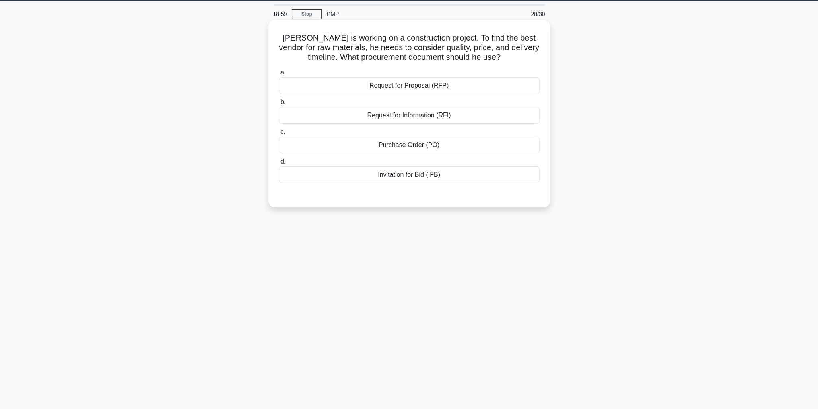
click at [500, 113] on div "Request for Information (RFI)" at bounding box center [409, 115] width 261 height 17
click at [279, 105] on input "b. Request for Information (RFI)" at bounding box center [279, 102] width 0 height 5
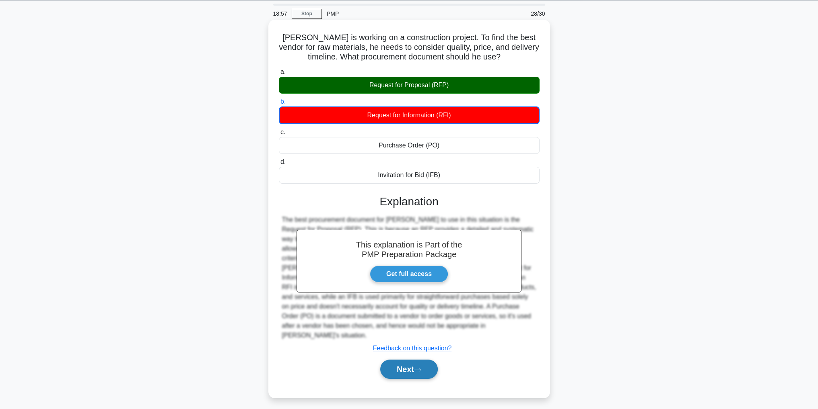
click at [405, 360] on button "Next" at bounding box center [409, 369] width 58 height 19
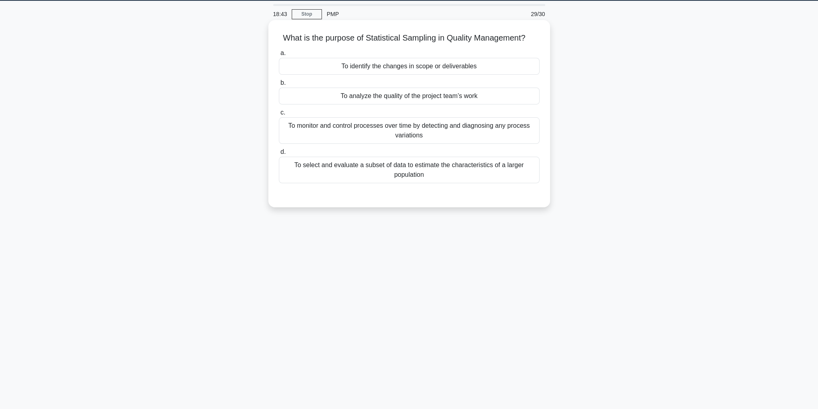
click at [473, 173] on div "To select and evaluate a subset of data to estimate the characteristics of a la…" at bounding box center [409, 170] width 261 height 27
click at [279, 155] on input "d. To select and evaluate a subset of data to estimate the characteristics of a…" at bounding box center [279, 152] width 0 height 5
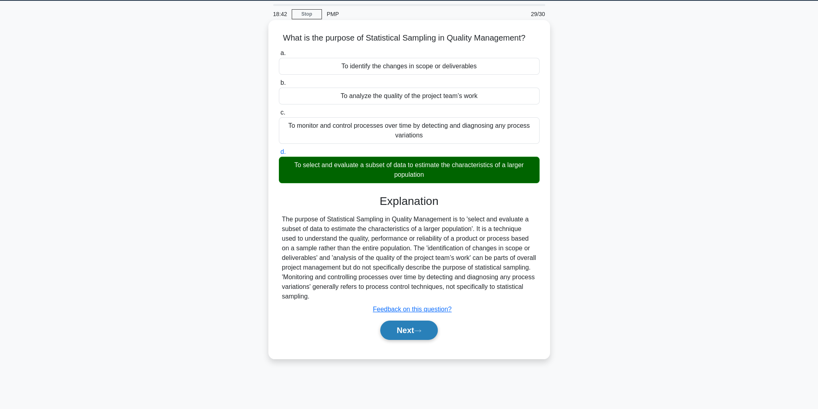
click at [413, 325] on button "Next" at bounding box center [409, 330] width 58 height 19
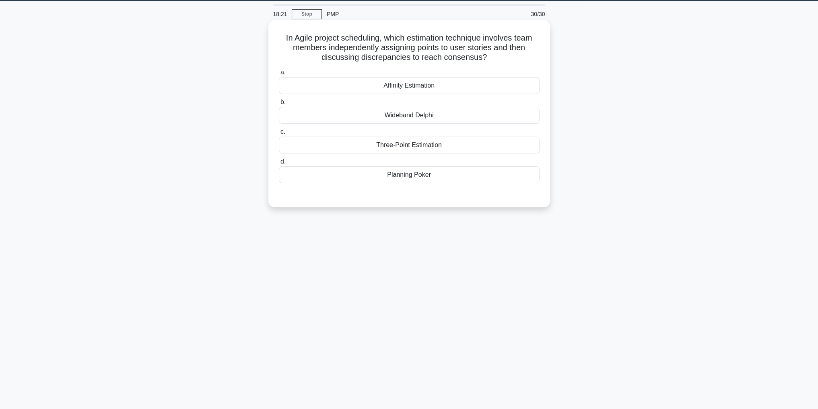
click at [484, 178] on div "Planning Poker" at bounding box center [409, 175] width 261 height 17
click at [279, 164] on input "d. Planning Poker" at bounding box center [279, 161] width 0 height 5
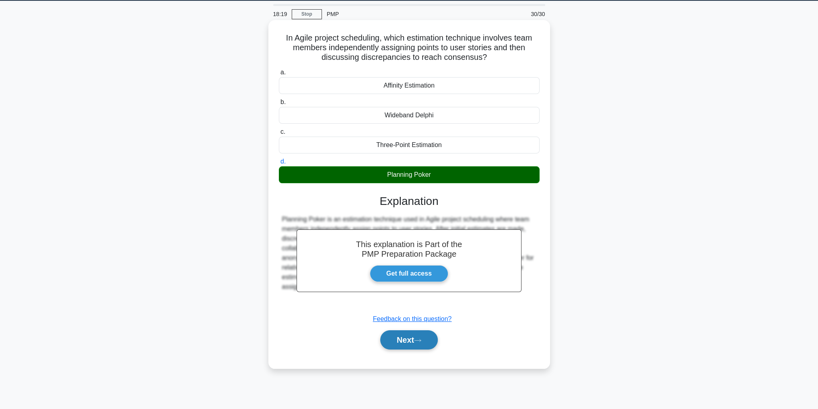
click at [418, 339] on icon at bounding box center [417, 341] width 7 height 4
